Goal: Task Accomplishment & Management: Manage account settings

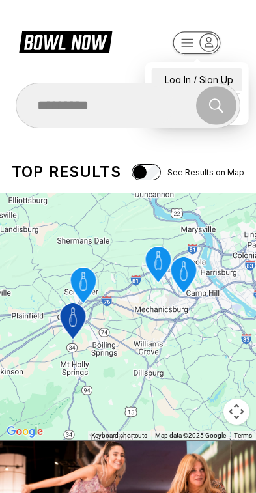
click at [227, 70] on div "Log In / Sign Up" at bounding box center [197, 79] width 91 height 23
select select "**"
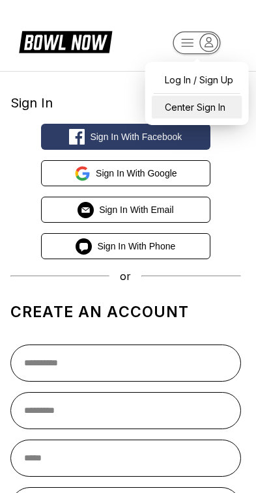
click at [228, 110] on div "Center Sign In" at bounding box center [197, 107] width 91 height 23
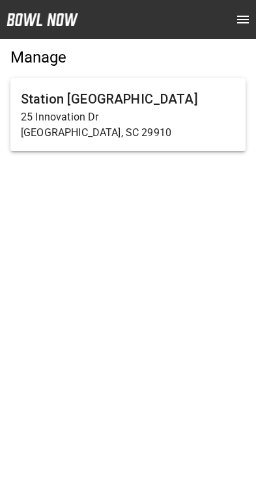
click at [192, 118] on p "25 Innovation Dr" at bounding box center [128, 118] width 214 height 16
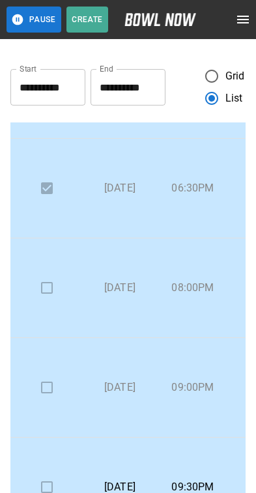
scroll to position [238, 0]
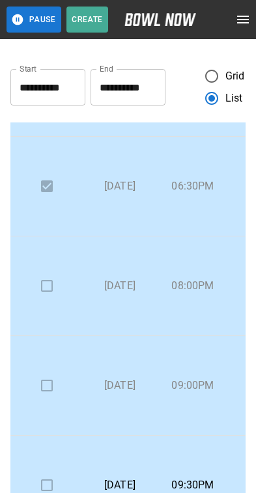
click at [48, 281] on td at bounding box center [46, 287] width 73 height 100
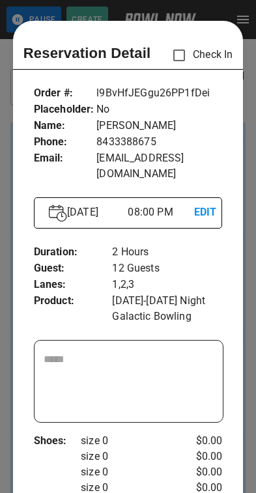
scroll to position [21, 0]
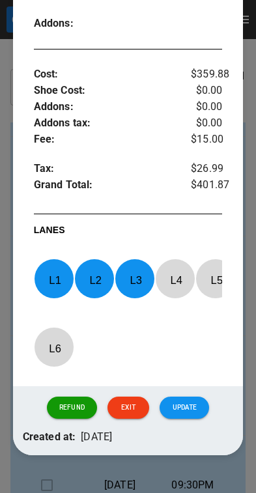
click at [195, 403] on button "Update" at bounding box center [185, 408] width 50 height 22
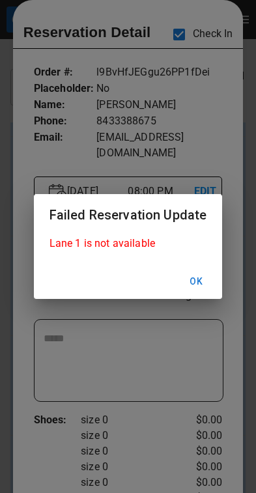
click at [207, 288] on button "Ok" at bounding box center [196, 282] width 42 height 24
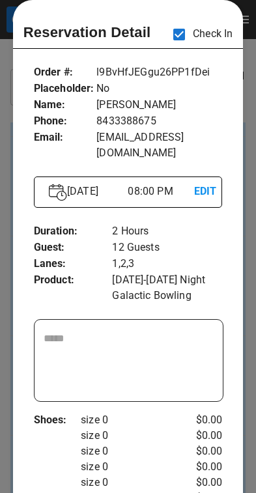
click at [248, 271] on div at bounding box center [128, 246] width 256 height 493
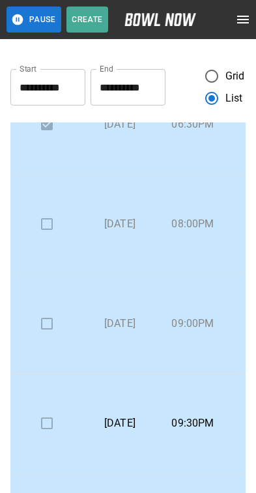
scroll to position [301, 0]
click at [47, 320] on td at bounding box center [46, 323] width 73 height 100
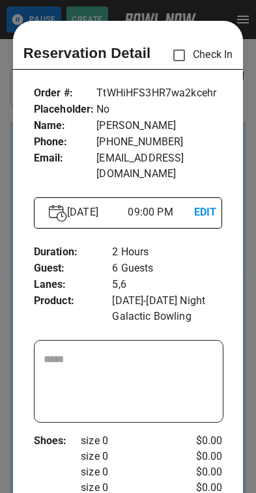
scroll to position [21, 0]
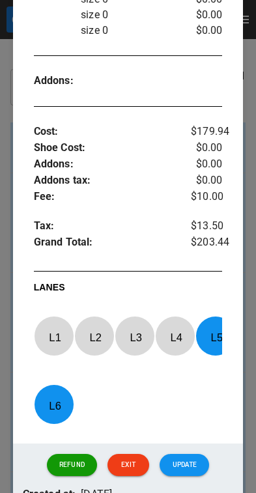
click at [194, 456] on button "Update" at bounding box center [185, 465] width 50 height 22
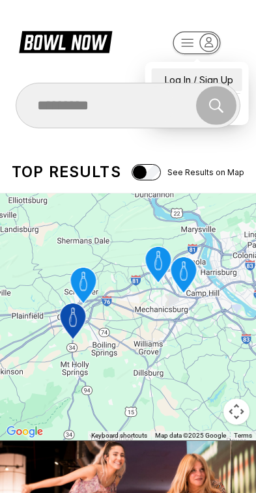
click at [233, 70] on div "Log In / Sign Up" at bounding box center [197, 79] width 91 height 23
select select "**"
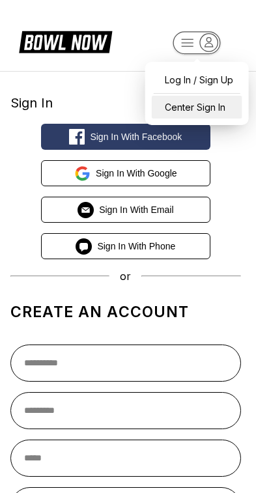
click at [216, 104] on div "Center Sign In" at bounding box center [197, 107] width 91 height 23
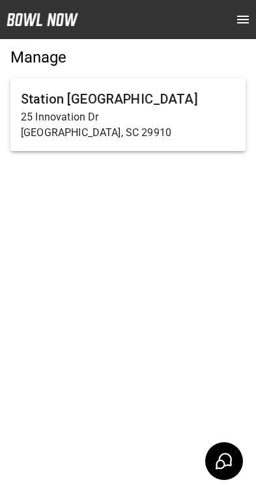
click at [184, 115] on p "25 Innovation Dr" at bounding box center [128, 118] width 214 height 16
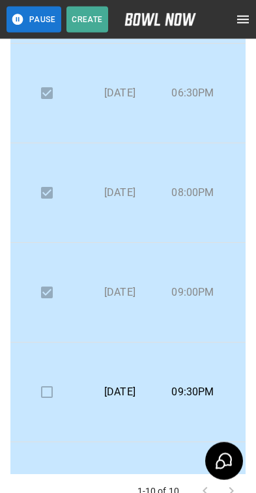
scroll to position [217, 0]
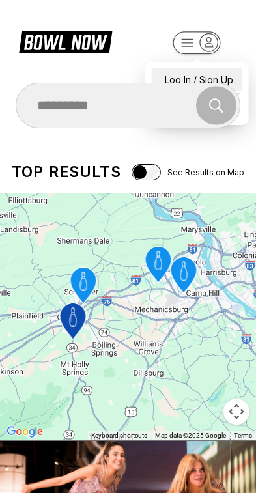
click at [188, 70] on div "Log In / Sign Up" at bounding box center [197, 79] width 91 height 23
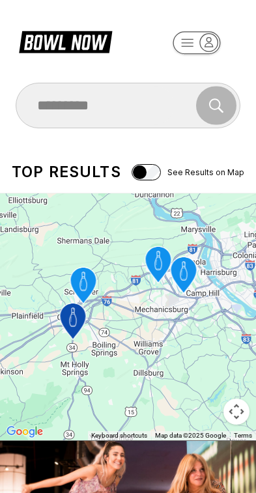
select select "**"
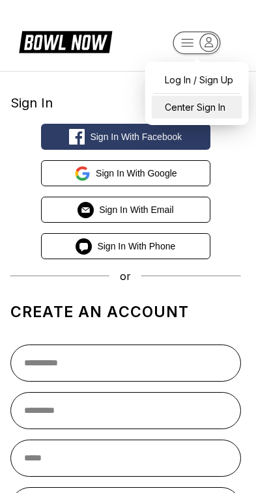
click at [198, 108] on div "Center Sign In" at bounding box center [197, 107] width 91 height 23
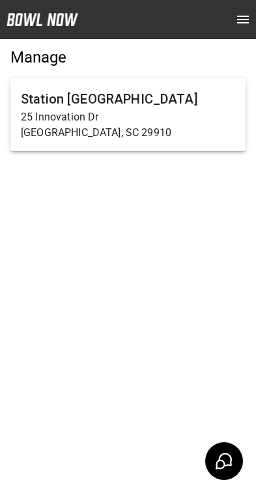
click at [88, 111] on p "25 Innovation Dr" at bounding box center [128, 118] width 214 height 16
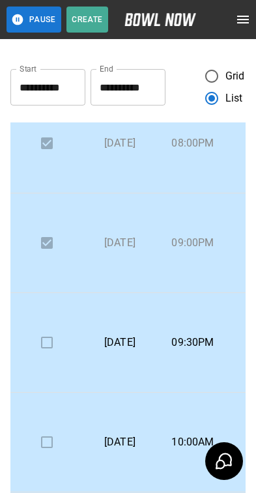
scroll to position [381, 0]
click at [201, 340] on p "09:30PM" at bounding box center [193, 342] width 52 height 16
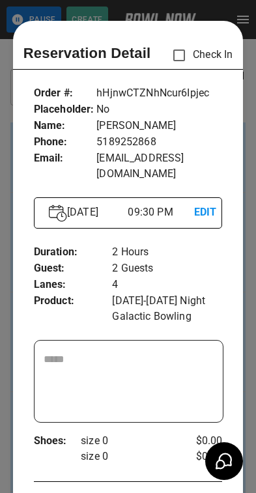
scroll to position [21, 0]
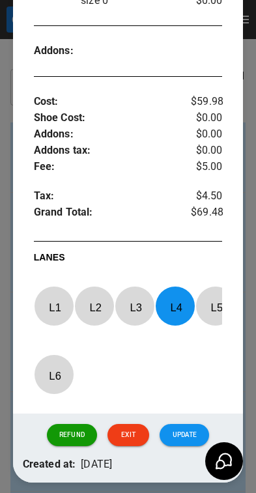
click at [194, 427] on button "Update" at bounding box center [185, 435] width 50 height 22
